Goal: Navigation & Orientation: Find specific page/section

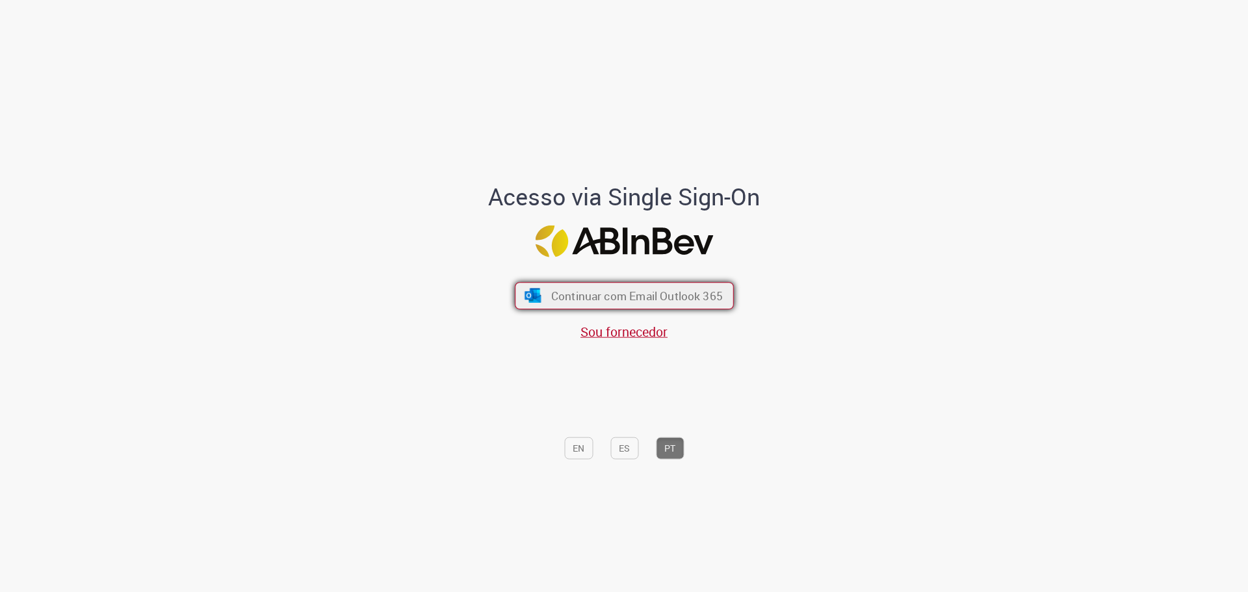
click at [654, 289] on span "Continuar com Email Outlook 365" at bounding box center [637, 295] width 172 height 15
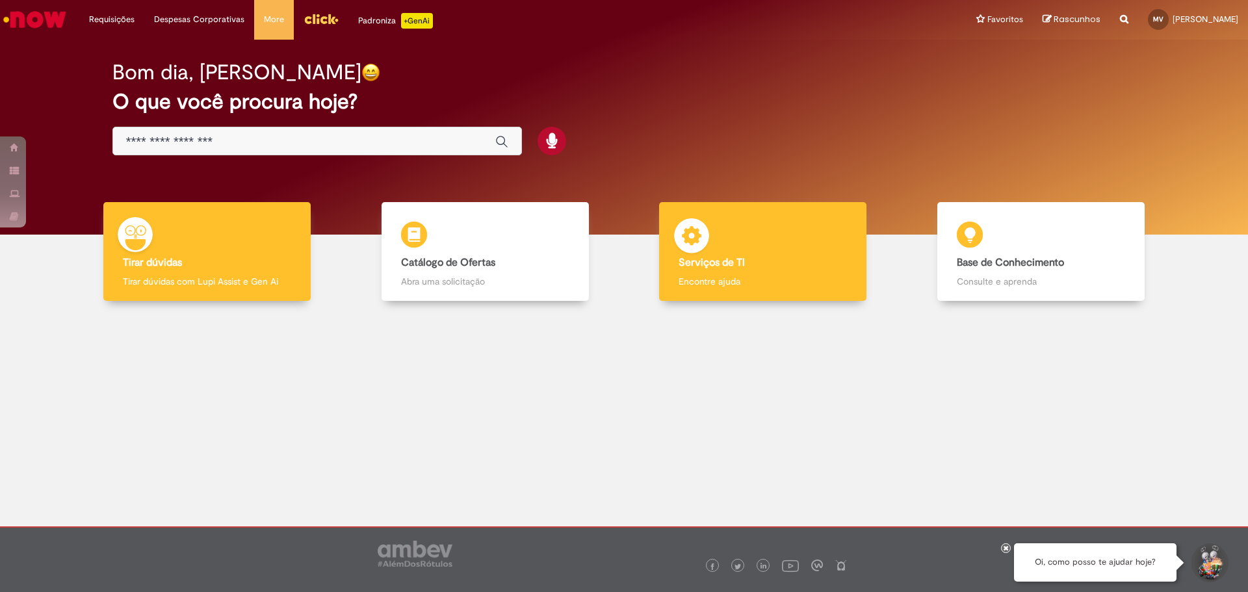
click at [756, 256] on div "Serviços de TI Serviços de TI Encontre ajuda" at bounding box center [762, 251] width 207 height 99
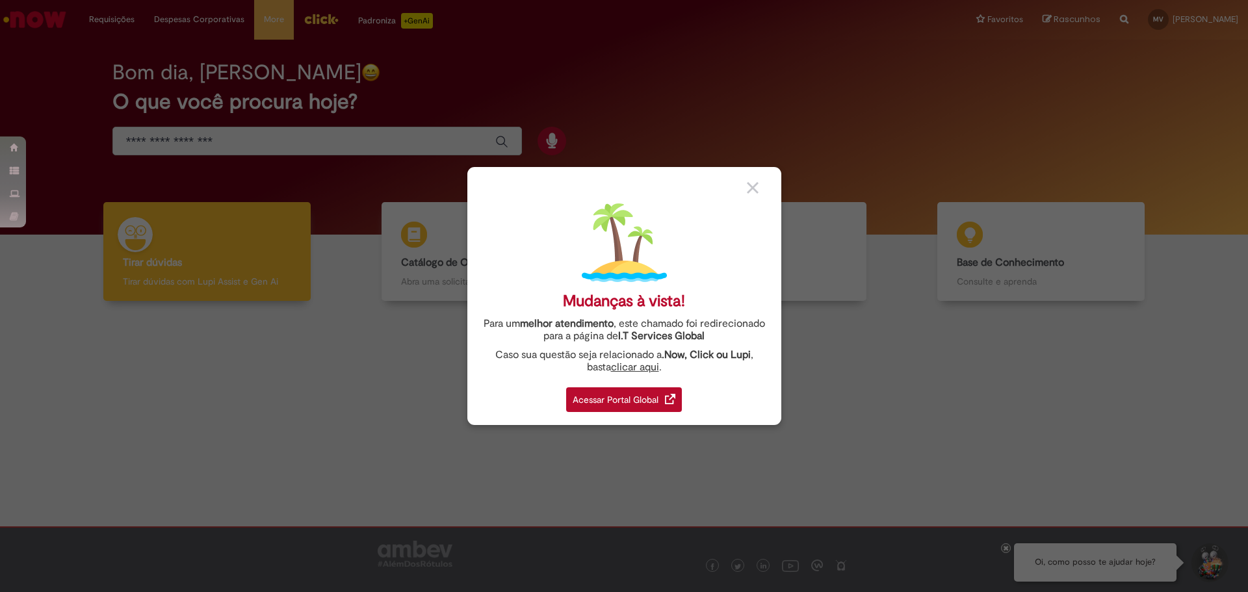
click at [639, 395] on div "Acessar Portal Global" at bounding box center [624, 399] width 116 height 25
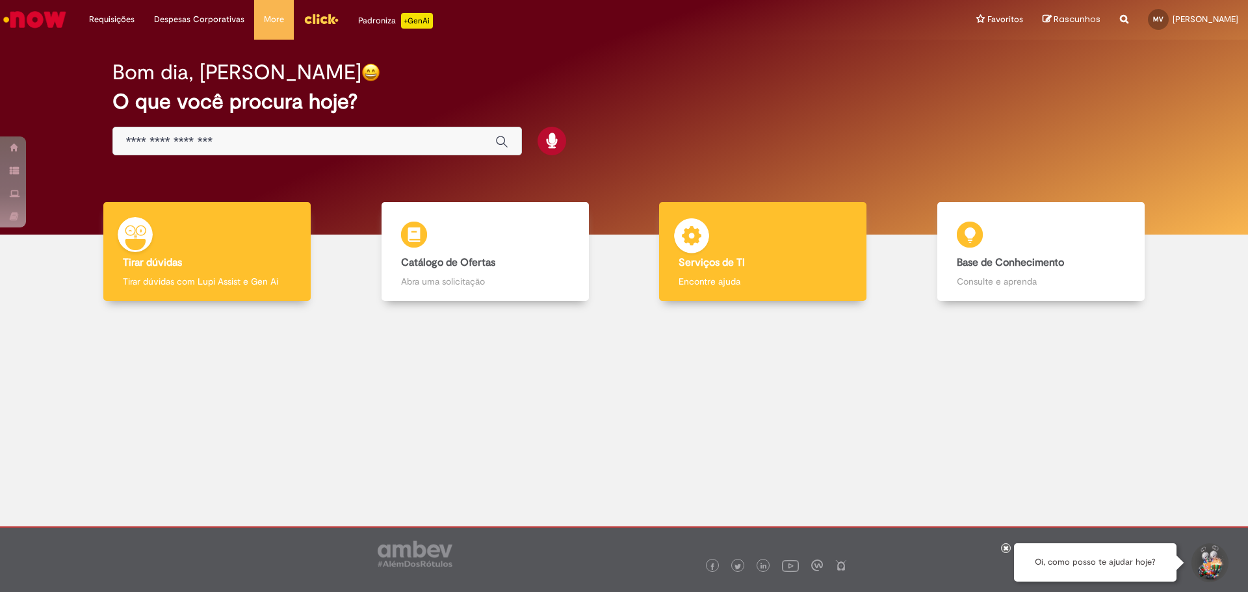
click at [741, 272] on div "Serviços de TI Serviços de TI Encontre ajuda" at bounding box center [762, 251] width 207 height 99
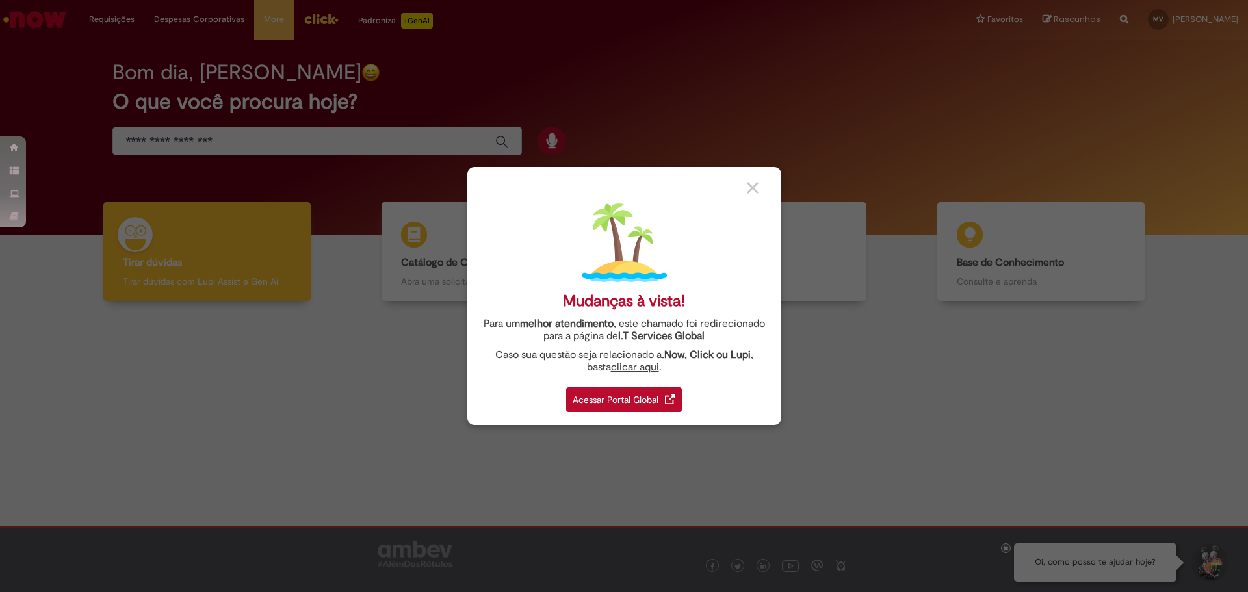
click at [610, 395] on div "Acessar Portal Global" at bounding box center [624, 399] width 116 height 25
